Goal: Contribute content: Add original content to the website for others to see

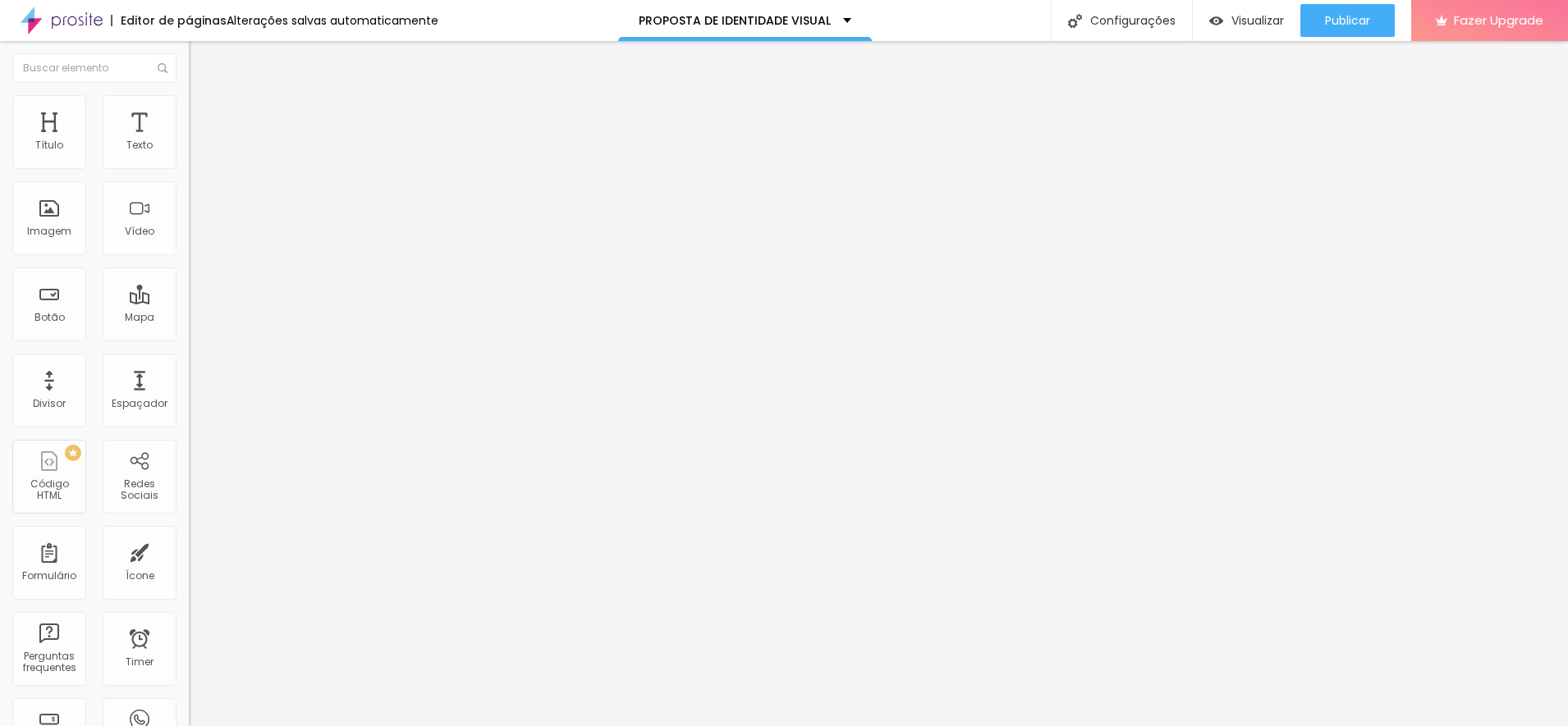
click at [189, 141] on span "Trocar imagem" at bounding box center [233, 134] width 89 height 14
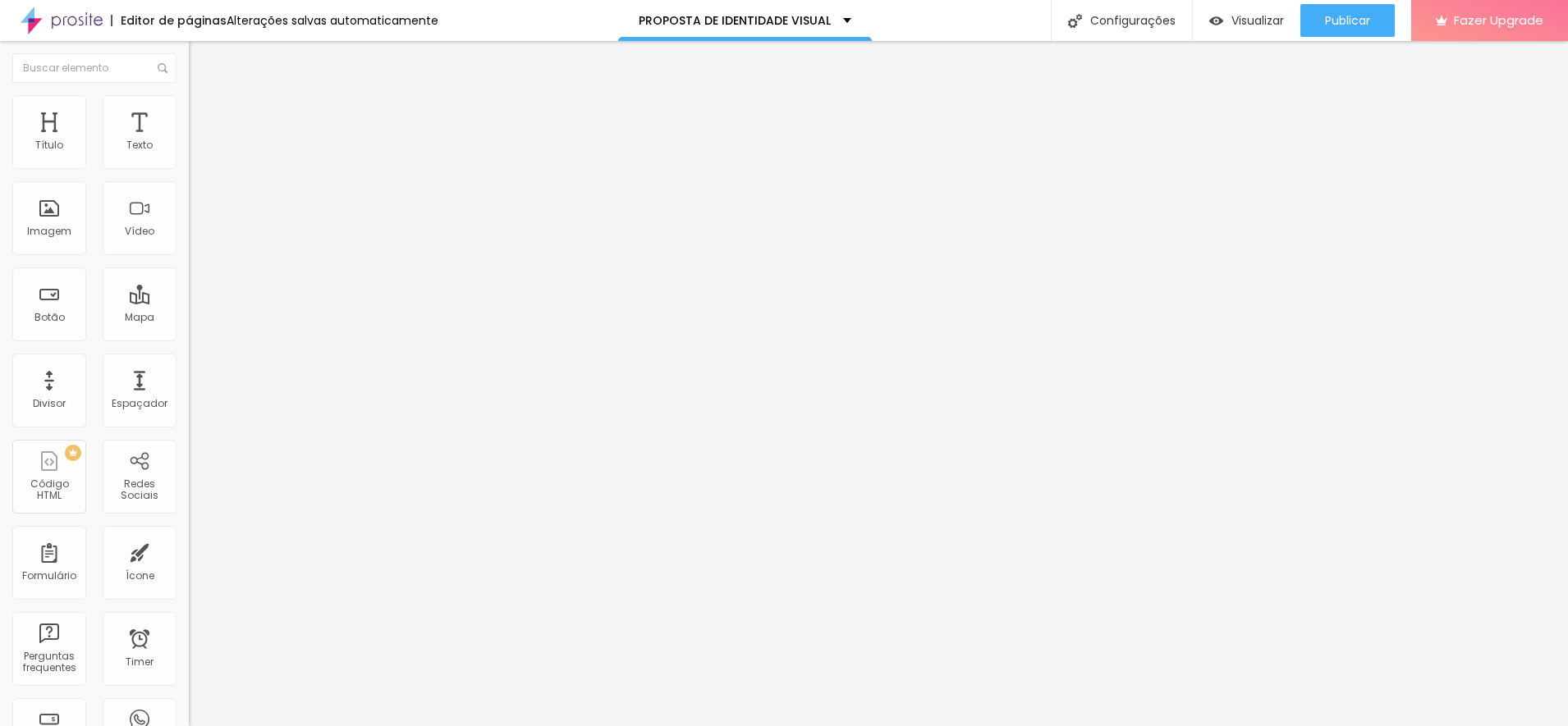
click at [201, 60] on img "button" at bounding box center [208, 60] width 13 height 13
click at [189, 141] on span "Adicionar imagem" at bounding box center [241, 134] width 106 height 14
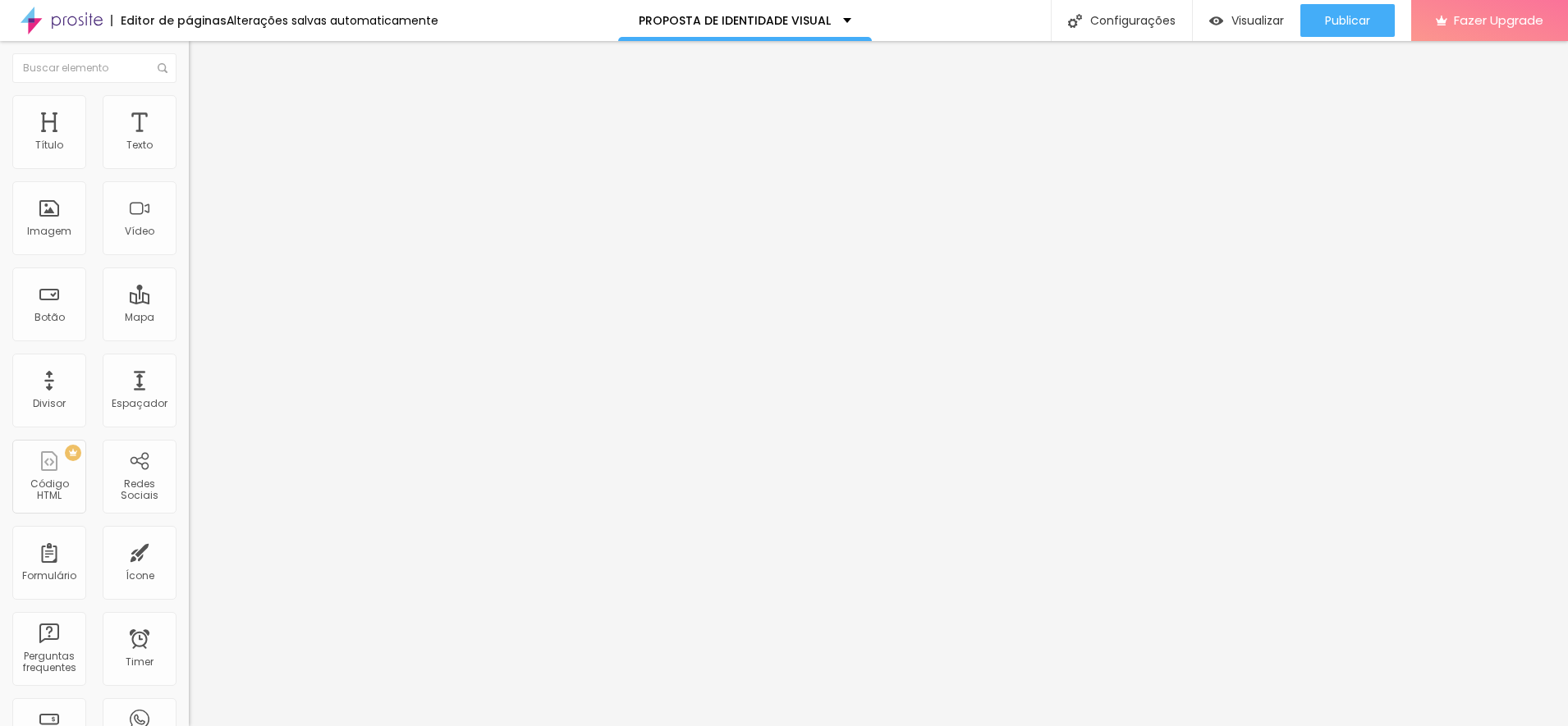
click at [204, 110] on span "Estilo" at bounding box center [216, 106] width 26 height 14
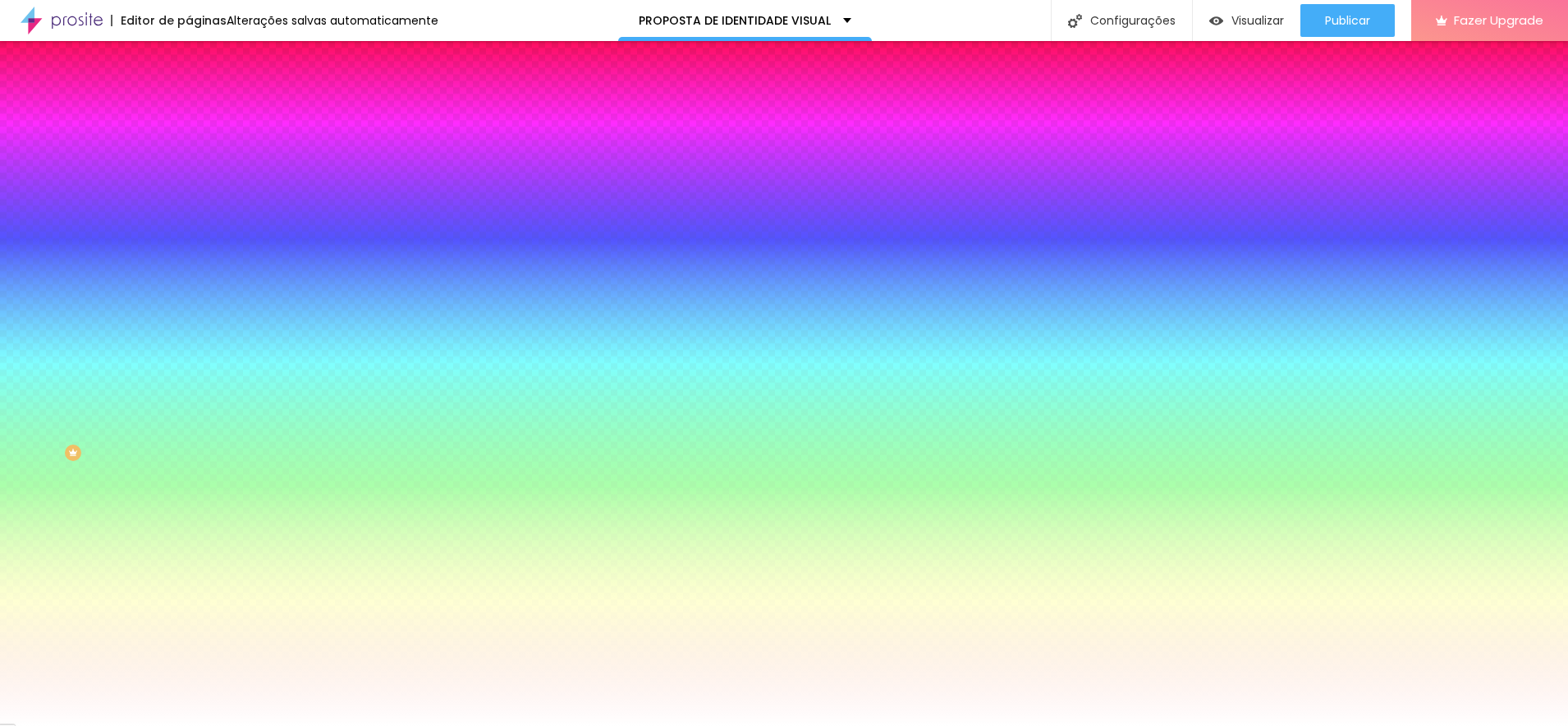
click at [189, 111] on li "Avançado" at bounding box center [283, 119] width 189 height 16
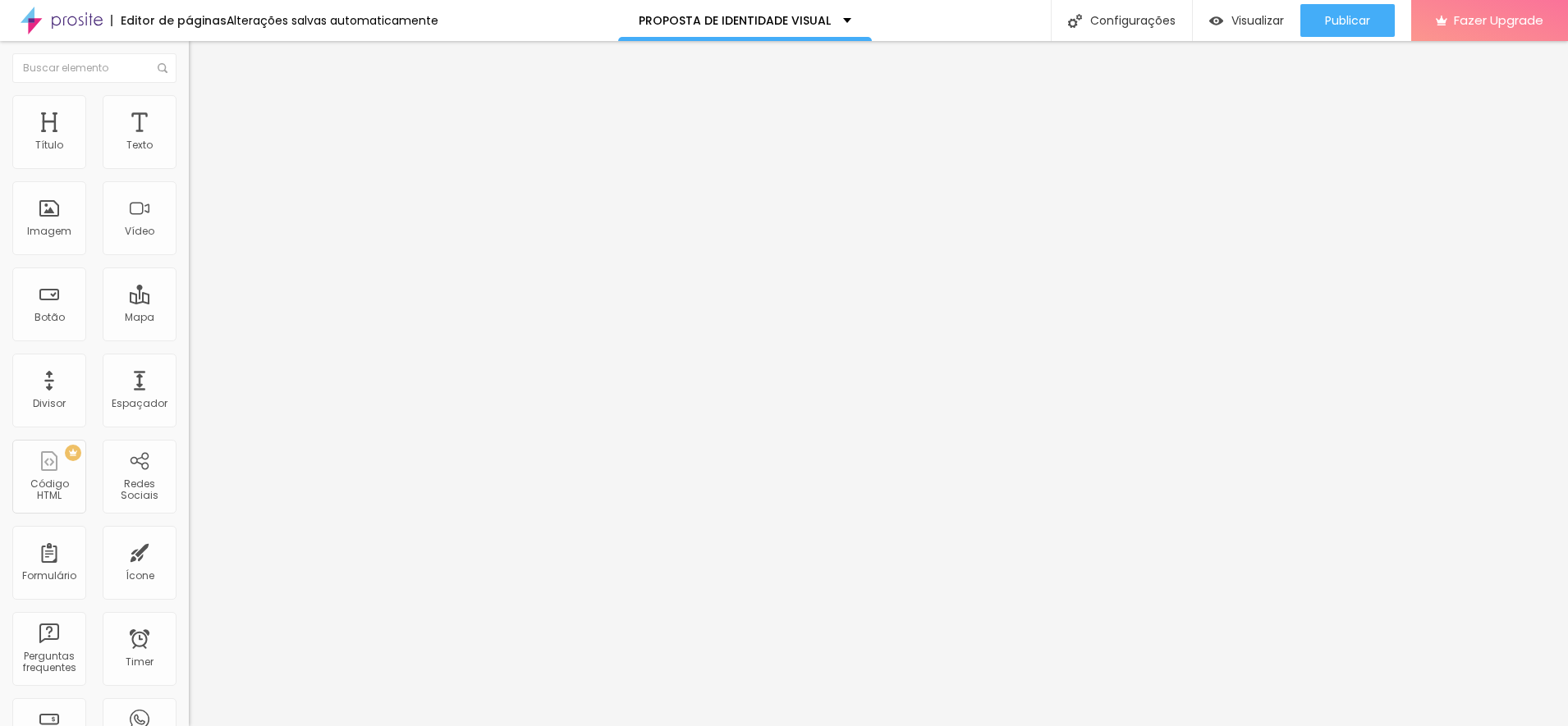
click at [204, 110] on span "Estilo" at bounding box center [216, 106] width 26 height 14
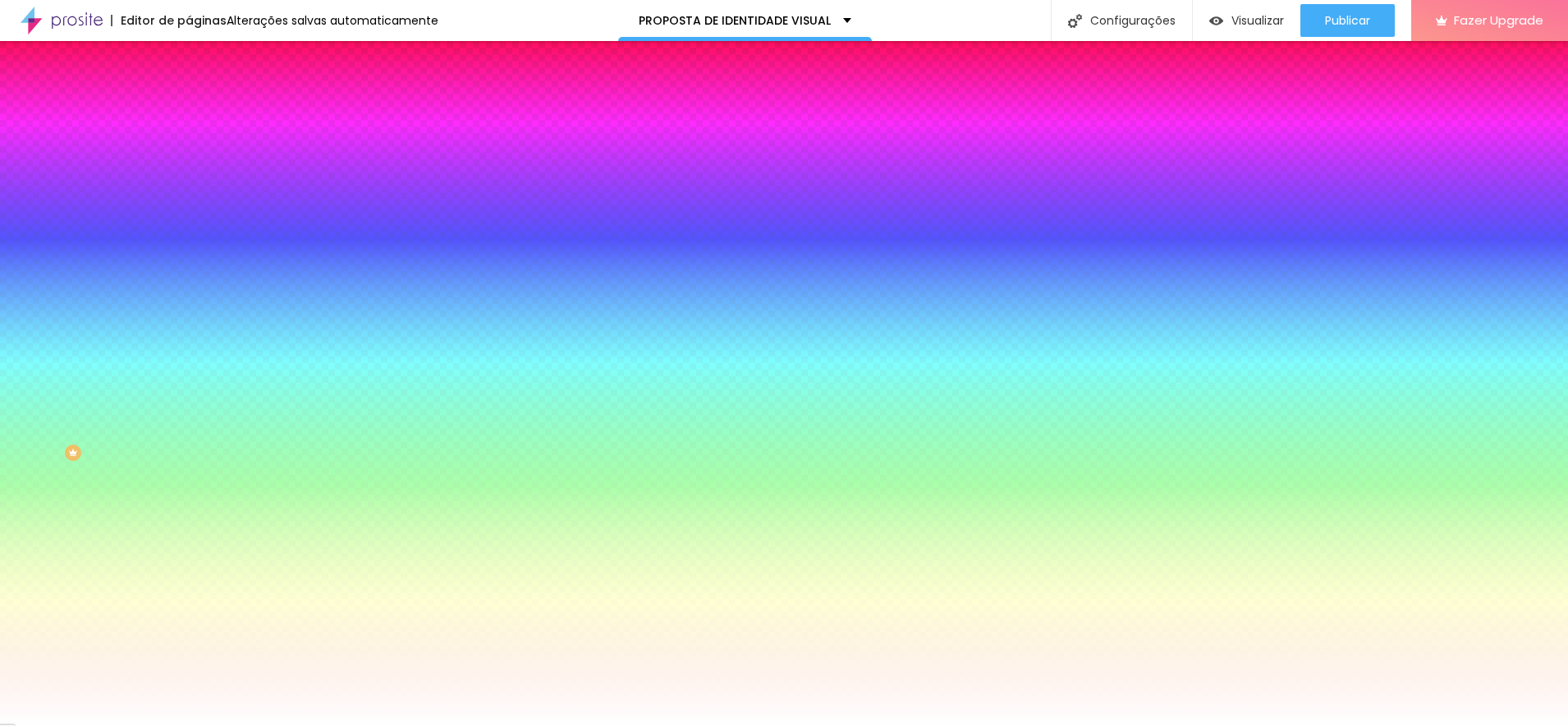
click at [189, 151] on span "Adicionar imagem" at bounding box center [241, 144] width 106 height 14
click at [201, 55] on div "Editar Seção" at bounding box center [249, 60] width 97 height 13
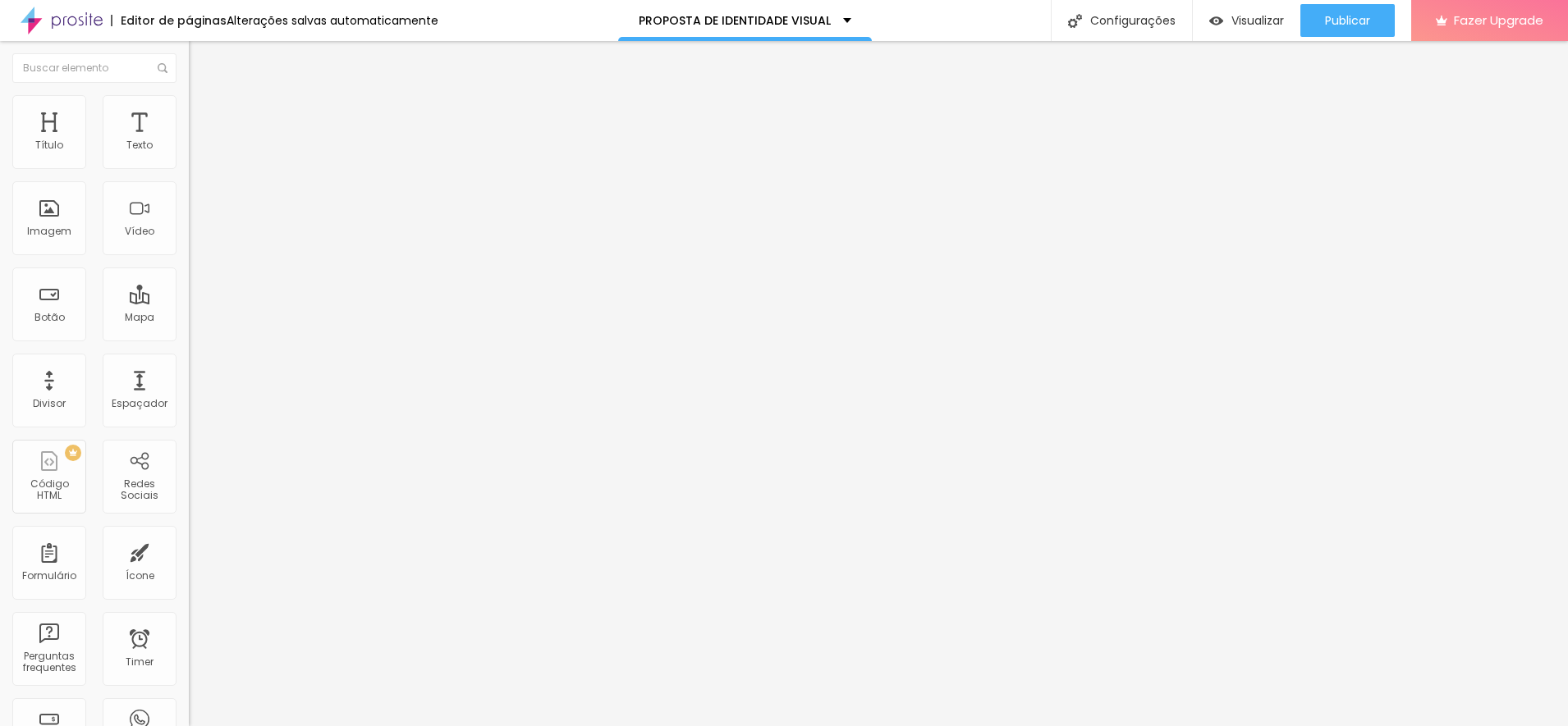
click at [189, 141] on span "Adicionar imagem" at bounding box center [241, 134] width 106 height 14
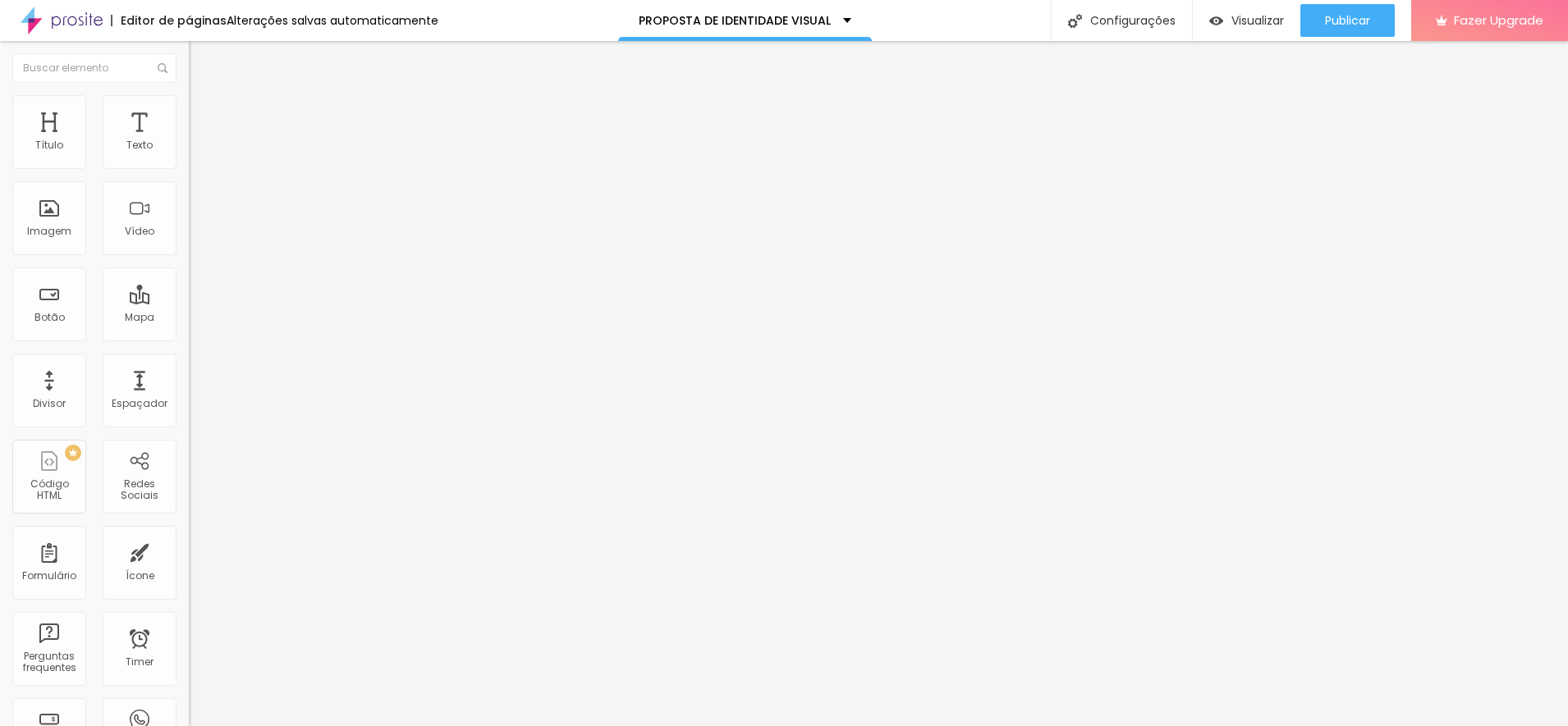
click at [1369, 16] on span "Publicar" at bounding box center [1347, 21] width 45 height 13
